Goal: Task Accomplishment & Management: Manage account settings

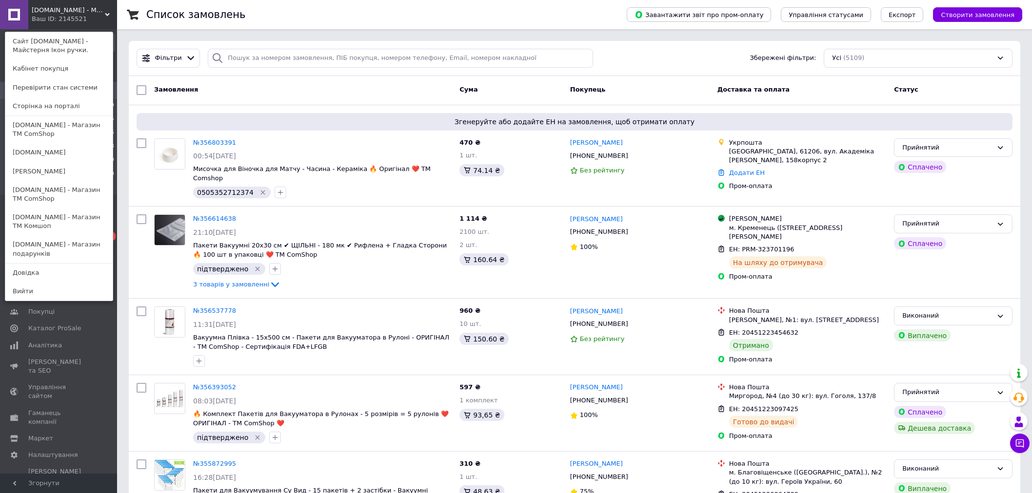
click at [71, 134] on link "[DOMAIN_NAME] - Магазин ТМ ComShop" at bounding box center [58, 129] width 107 height 27
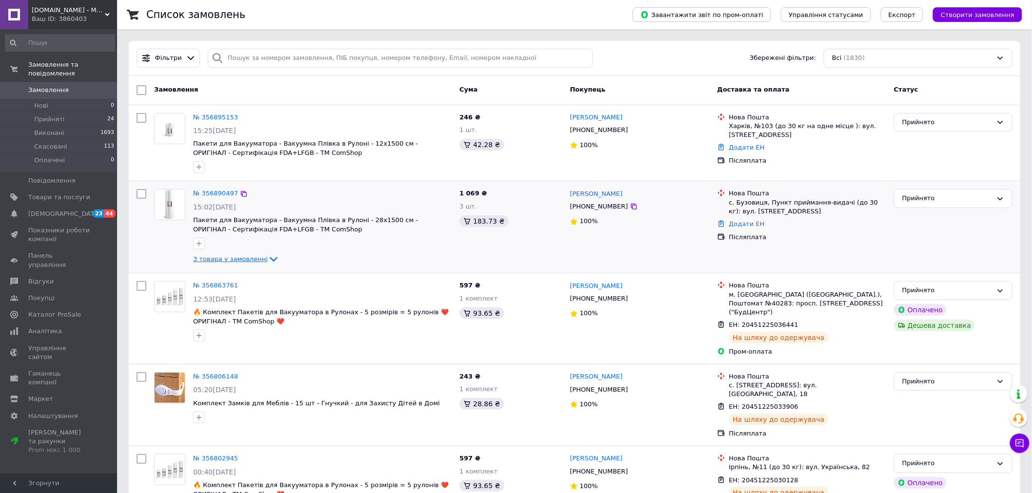
click at [232, 260] on span "3 товара у замовленні" at bounding box center [230, 258] width 75 height 7
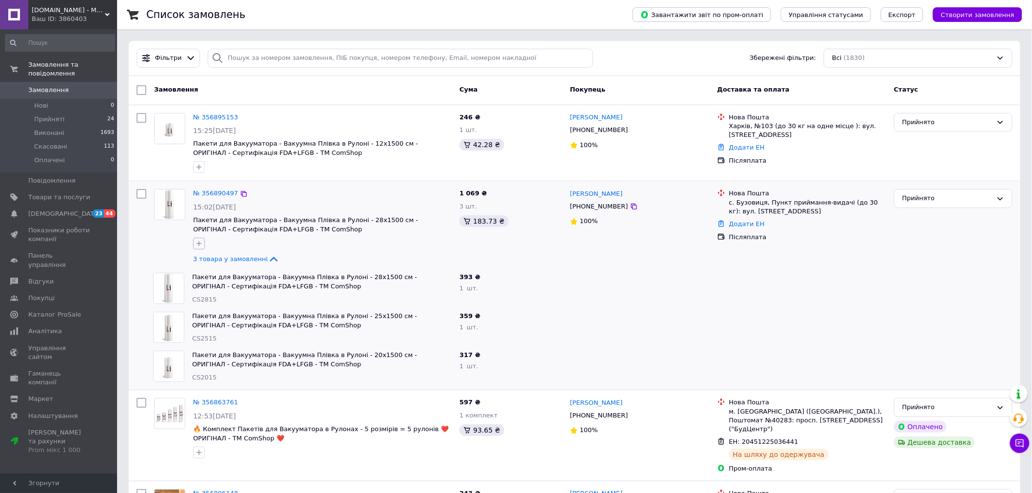
click at [197, 242] on icon "button" at bounding box center [199, 244] width 8 height 8
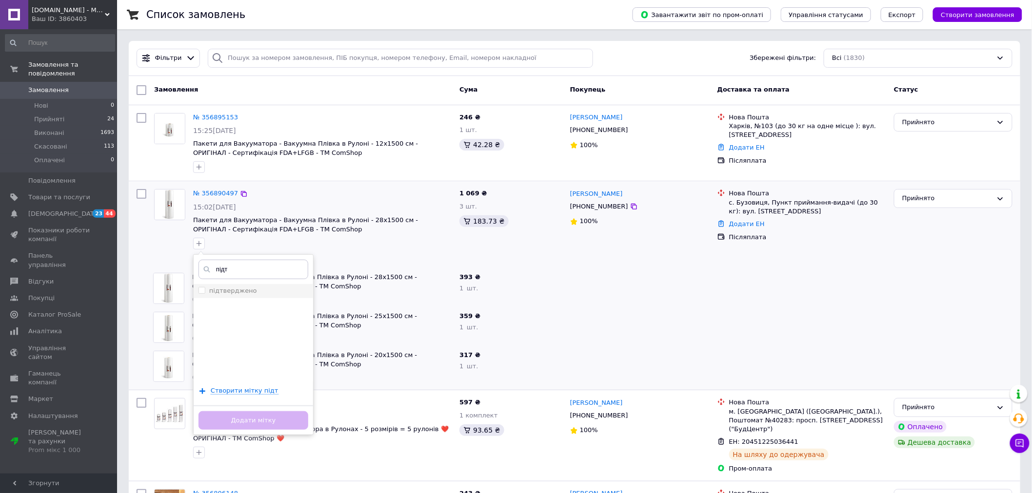
type input "підт"
click at [232, 291] on label "підтверджено" at bounding box center [233, 290] width 48 height 7
checkbox input "true"
click at [242, 421] on button "Додати мітку" at bounding box center [253, 420] width 110 height 19
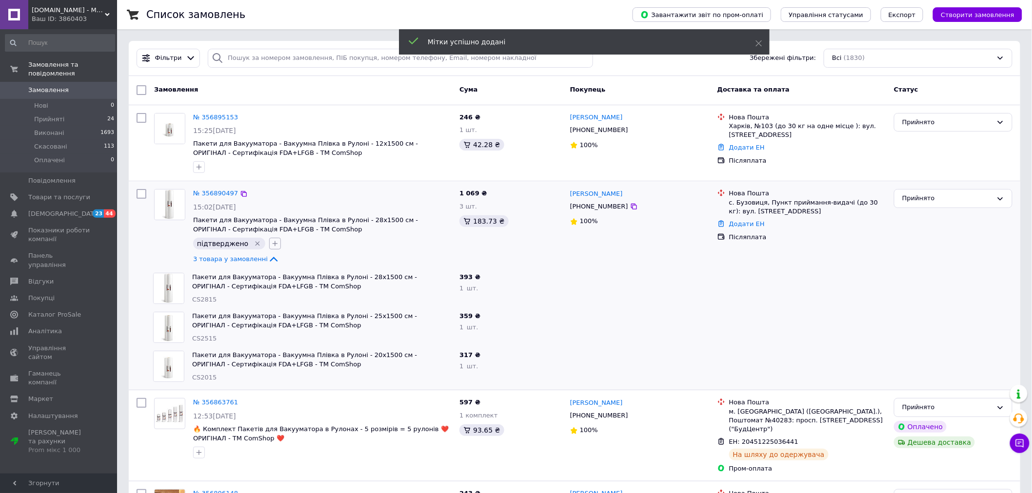
click at [271, 241] on icon "button" at bounding box center [275, 244] width 8 height 8
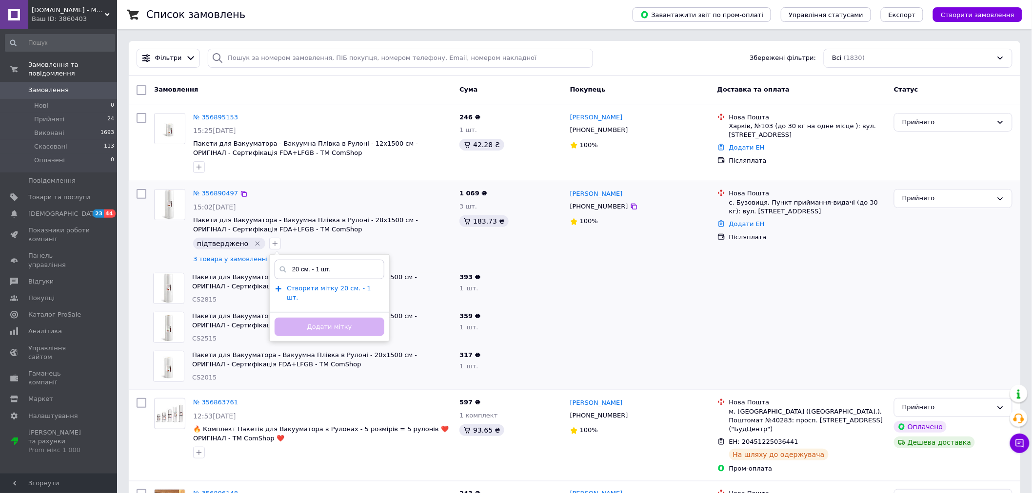
type input "20 см. - 1 шт."
click at [296, 289] on span "Створити мітку 20 см. - 1 шт." at bounding box center [329, 293] width 84 height 17
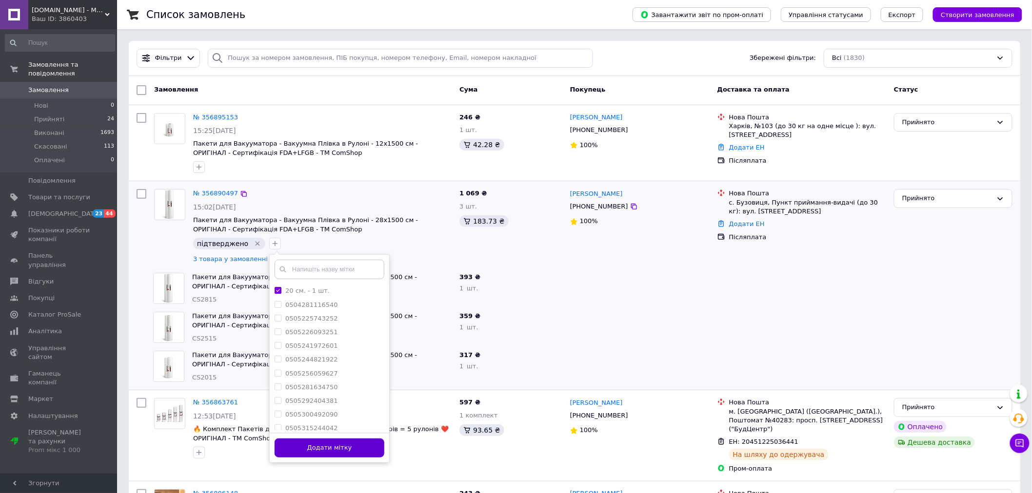
click at [344, 447] on button "Додати мітку" at bounding box center [329, 448] width 110 height 19
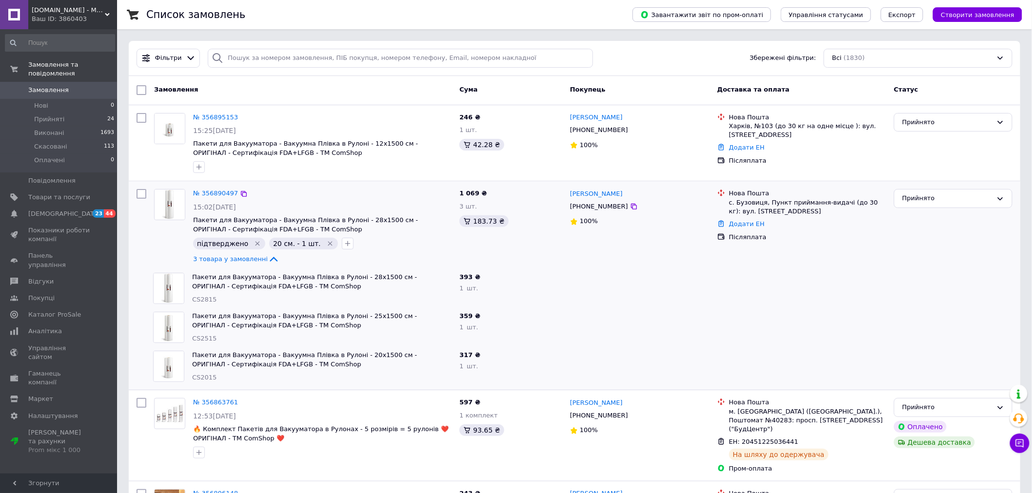
click at [32, 16] on div "Ваш ID: 3860403" at bounding box center [74, 19] width 85 height 9
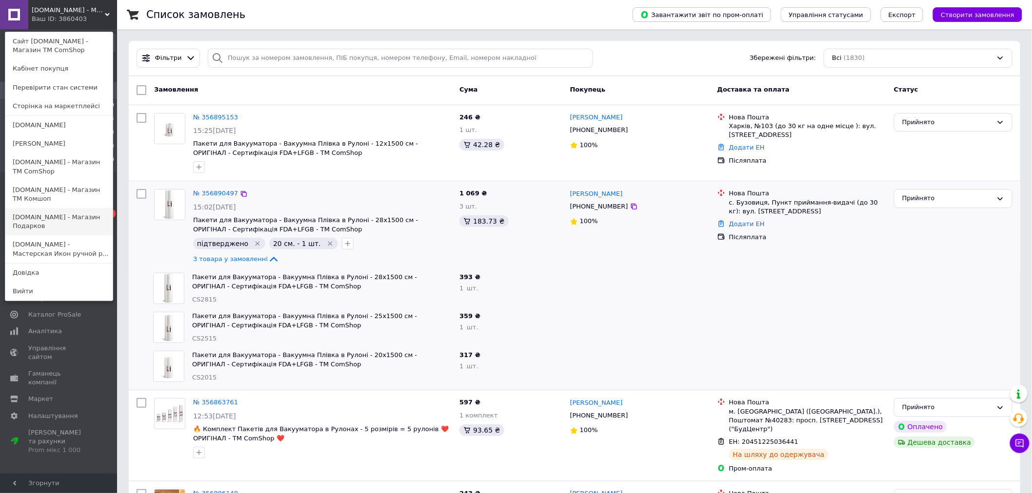
click at [54, 212] on link "[DOMAIN_NAME] - Магазин Подарков" at bounding box center [58, 221] width 107 height 27
